Goal: Find specific page/section: Find specific page/section

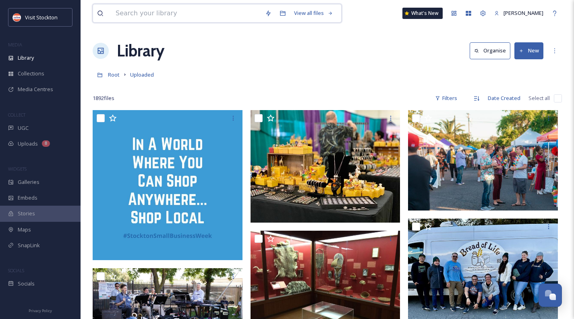
click at [143, 5] on input at bounding box center [187, 13] width 150 height 18
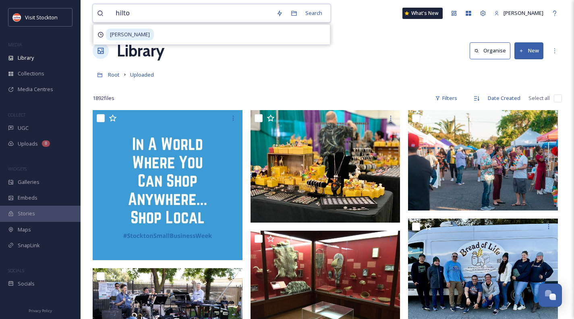
type input "hilton"
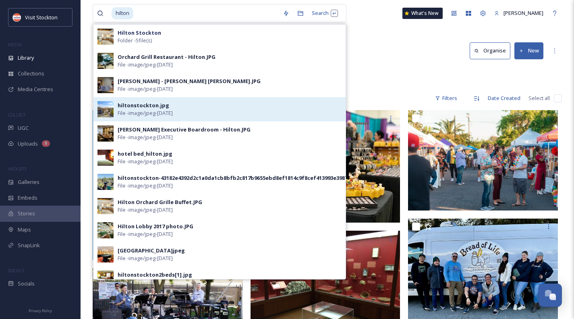
click at [135, 106] on div "hiltonstockton.jpg" at bounding box center [144, 106] width 52 height 8
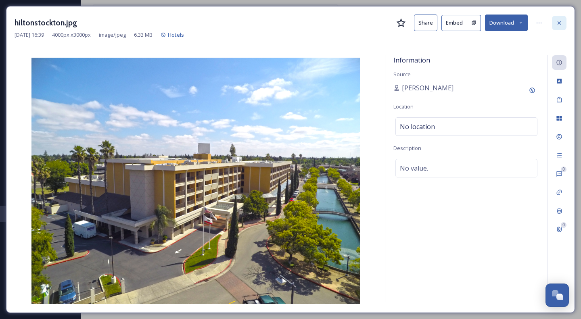
click at [559, 21] on icon at bounding box center [559, 23] width 6 height 6
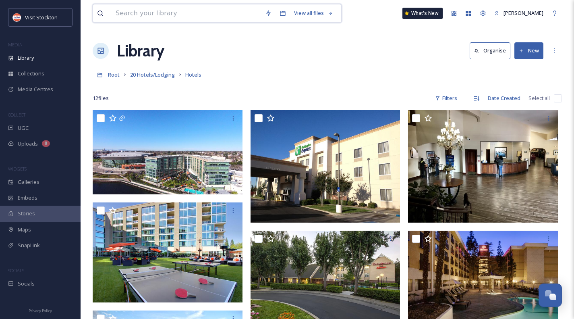
click at [154, 15] on input at bounding box center [187, 13] width 150 height 18
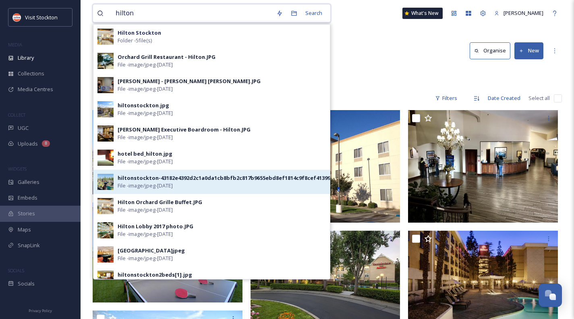
type input "hilton"
click at [152, 178] on div "hiltonstockton-43182e4392d2c1a0da1cb8bfb2c817b9655ebd8ef1814c9f8cef413993e39875…" at bounding box center [239, 178] width 243 height 8
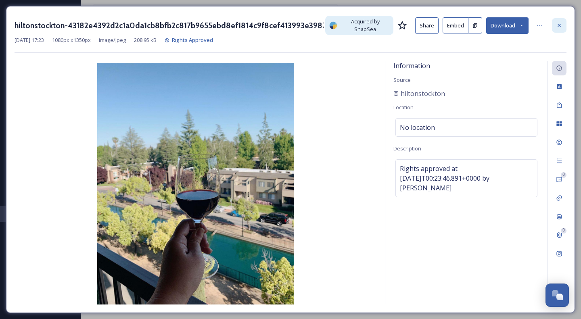
click at [557, 26] on icon at bounding box center [559, 25] width 6 height 6
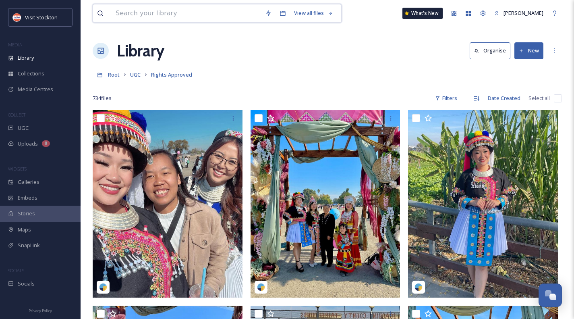
click at [146, 13] on input at bounding box center [187, 13] width 150 height 18
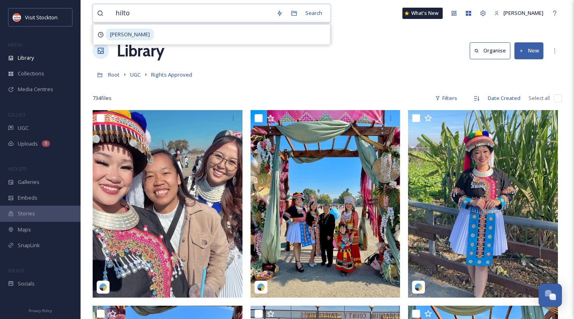
type input "hilton"
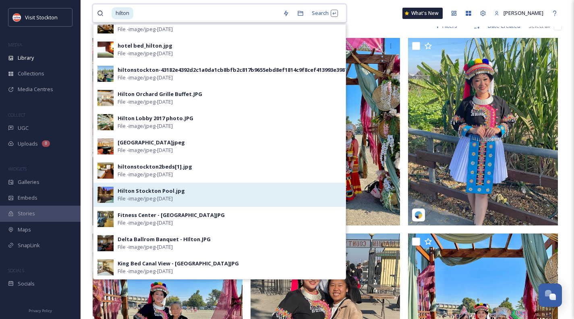
scroll to position [121, 0]
